Goal: Find specific page/section: Find specific page/section

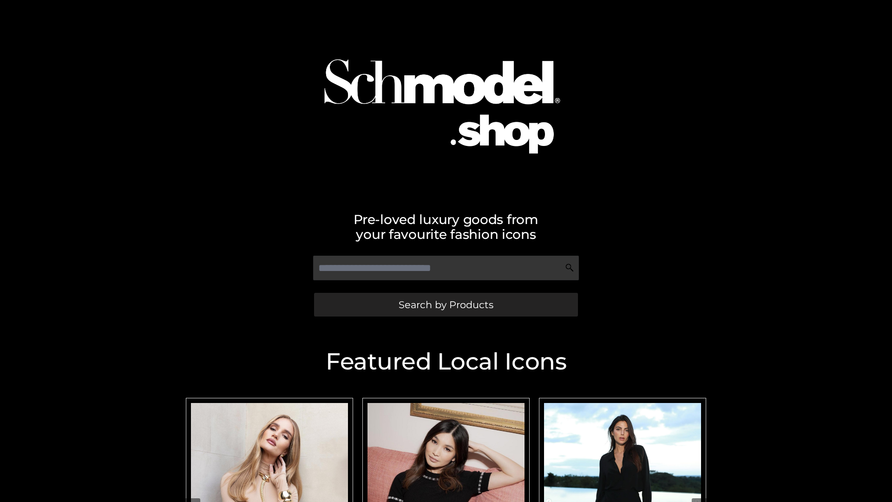
click at [446, 304] on span "Search by Products" at bounding box center [446, 305] width 95 height 10
